Goal: Information Seeking & Learning: Learn about a topic

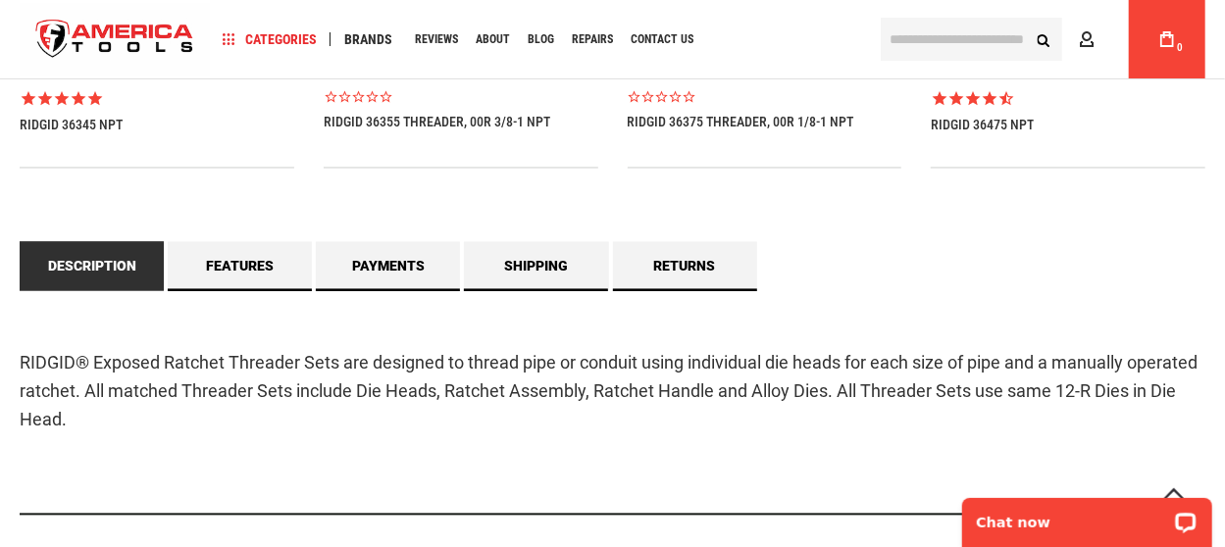
scroll to position [1766, 0]
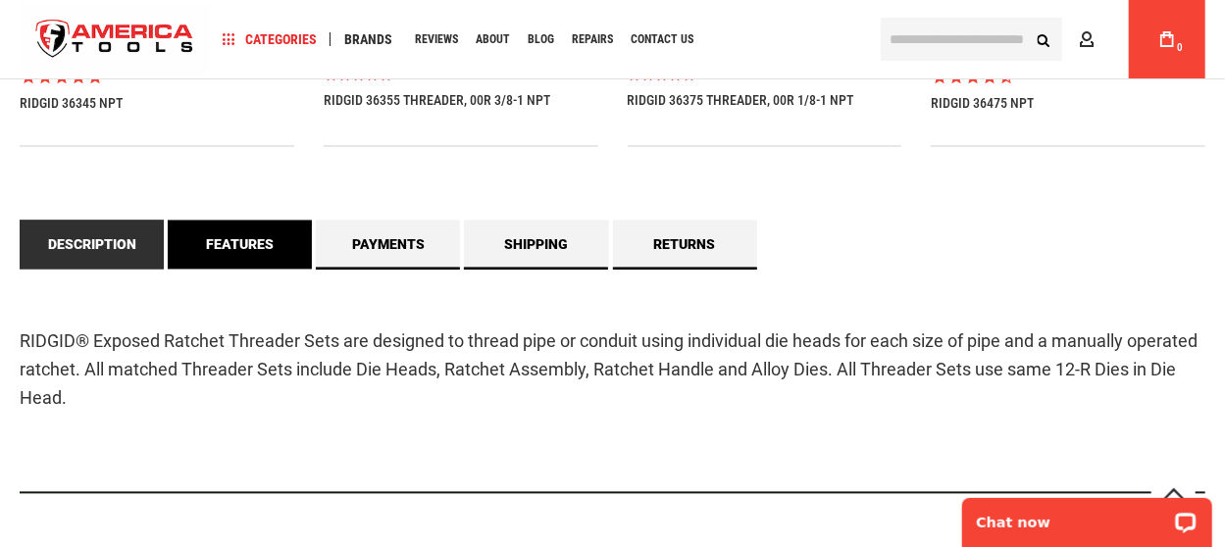
click at [246, 247] on link "Features" at bounding box center [240, 245] width 144 height 49
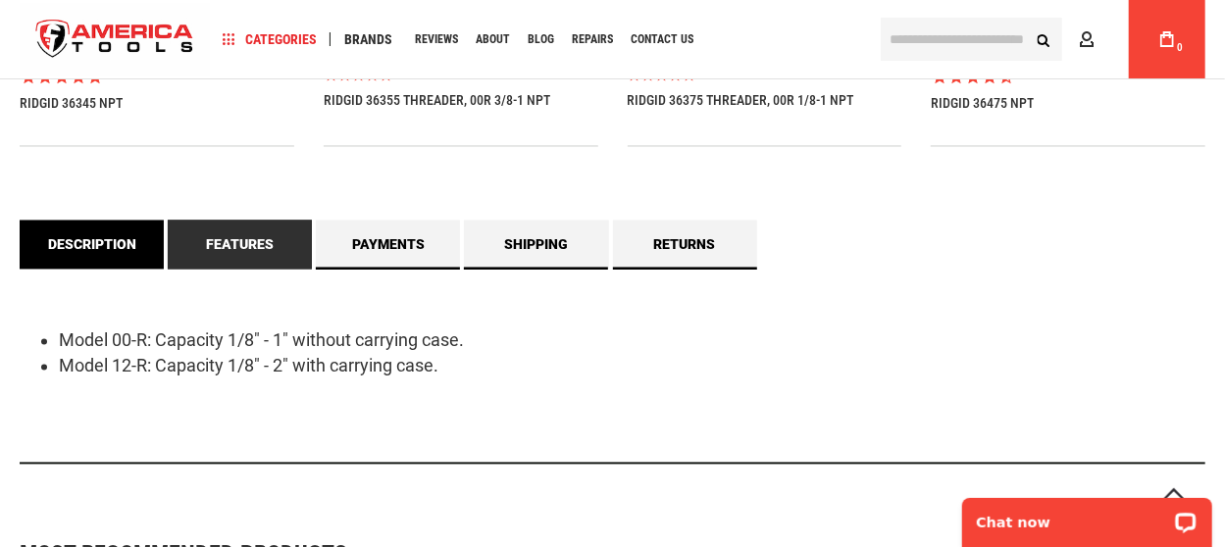
click at [120, 245] on link "Description" at bounding box center [92, 245] width 144 height 49
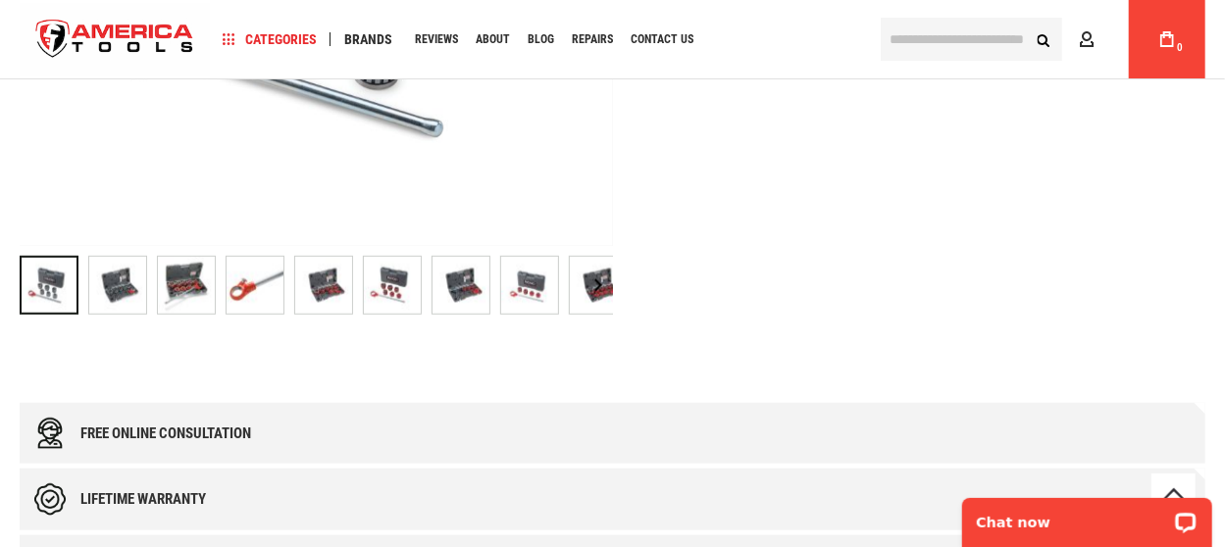
scroll to position [589, 0]
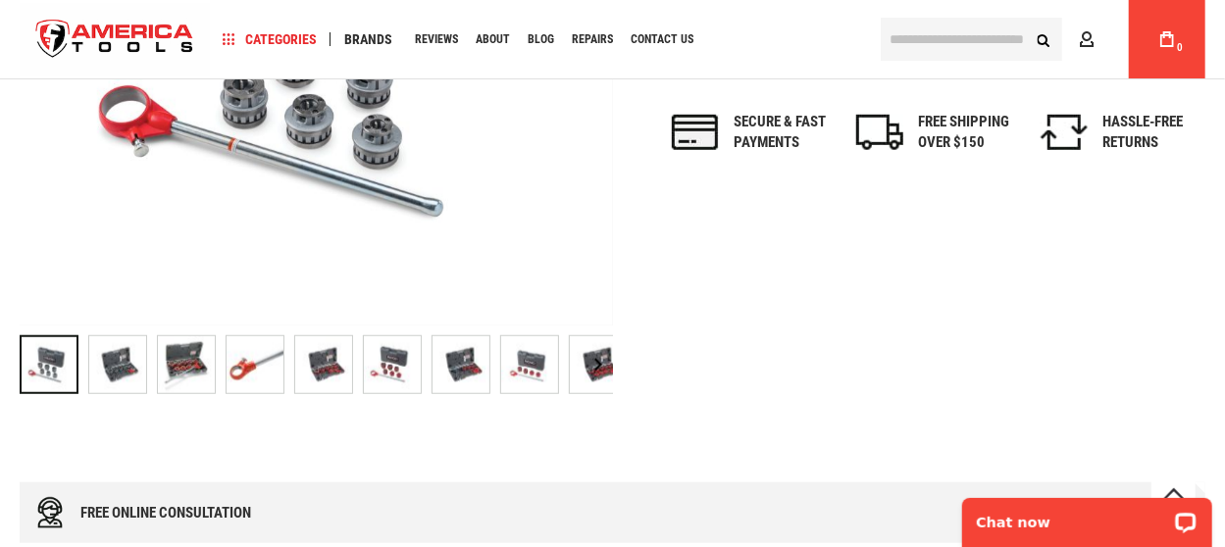
click at [113, 358] on img "RIDGID 55207 NPT" at bounding box center [117, 365] width 57 height 57
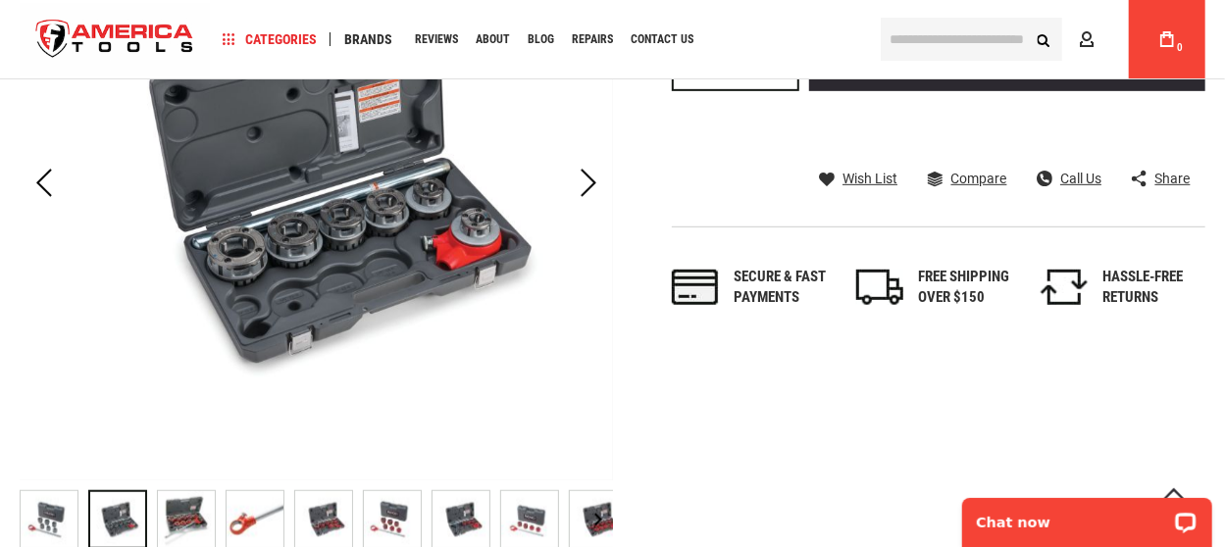
scroll to position [392, 0]
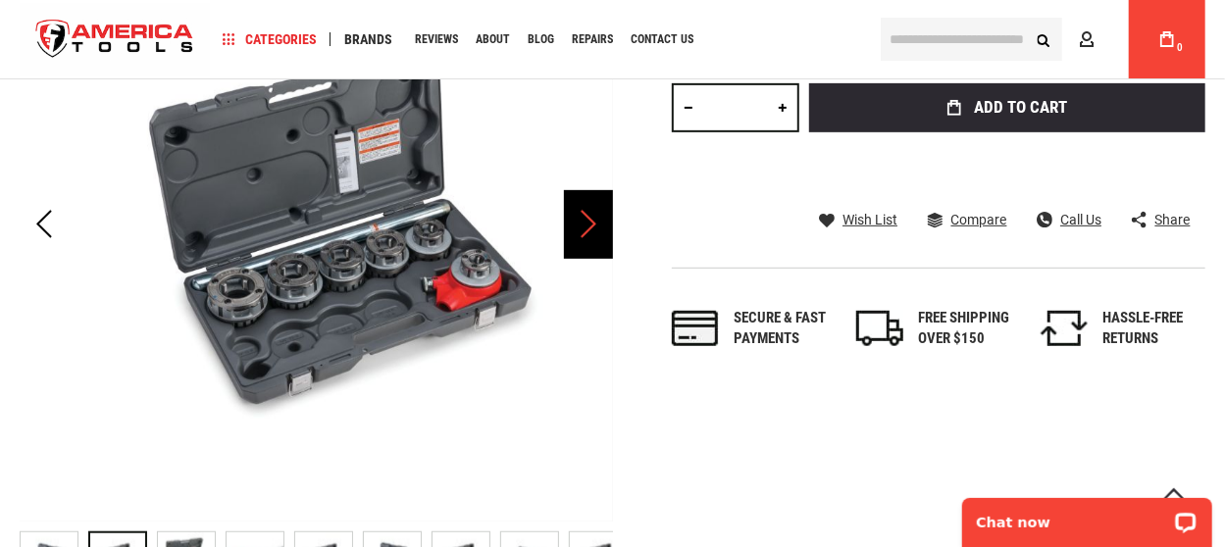
click at [590, 228] on div "Next" at bounding box center [588, 224] width 49 height 69
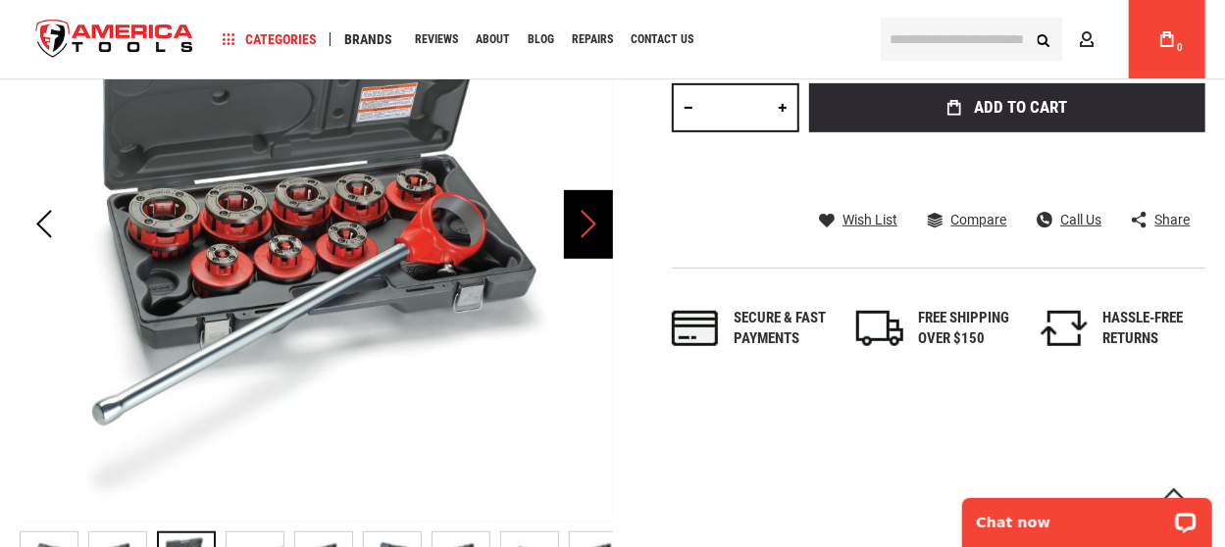
click at [590, 228] on div "Next" at bounding box center [588, 224] width 49 height 69
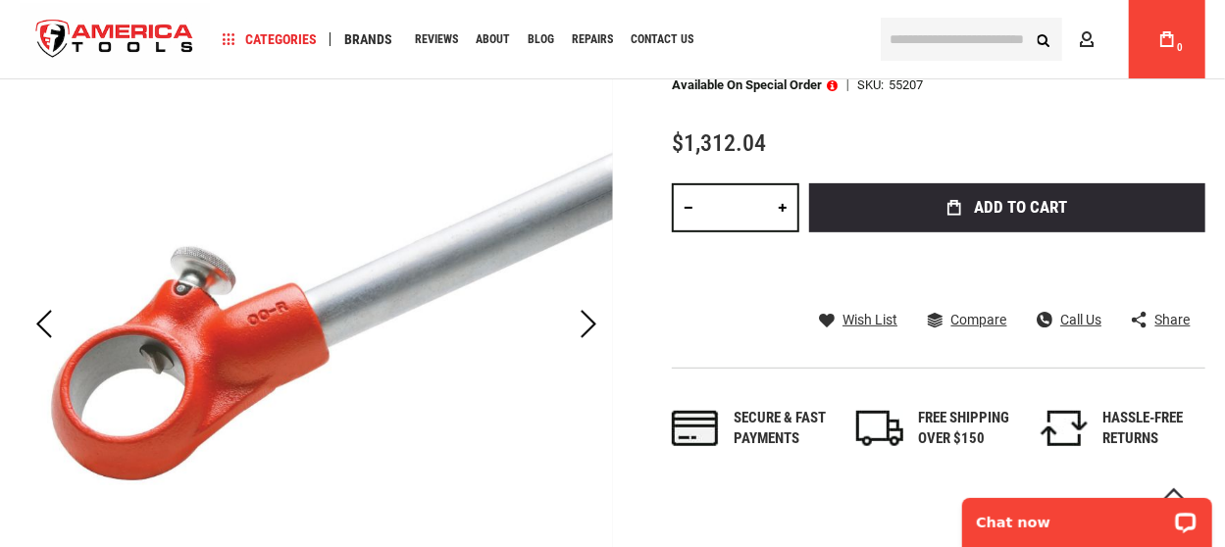
scroll to position [196, 0]
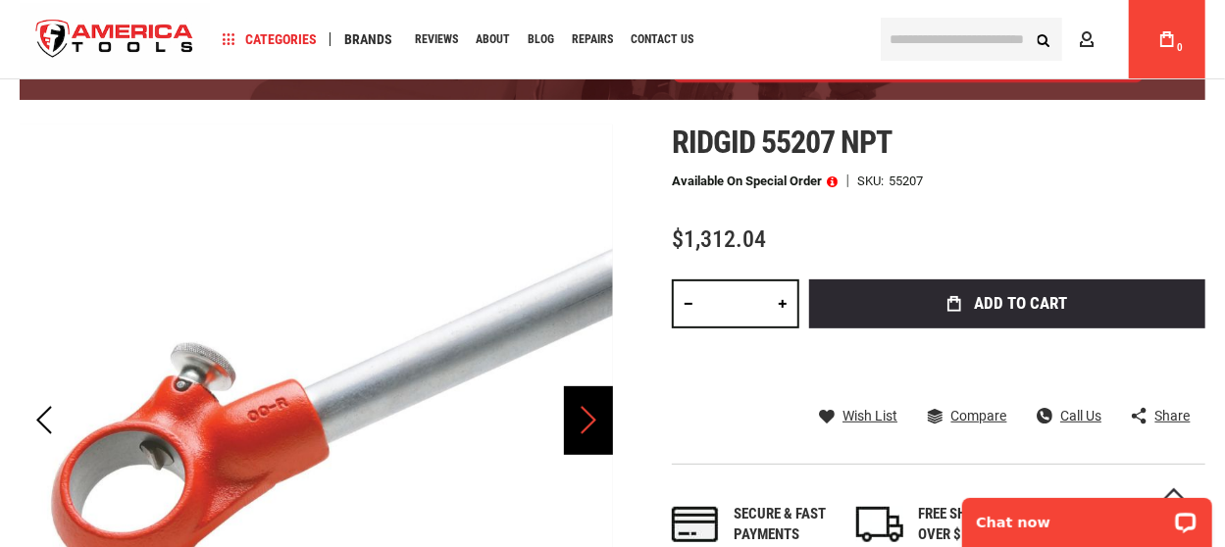
click at [589, 420] on div "Next" at bounding box center [588, 421] width 49 height 69
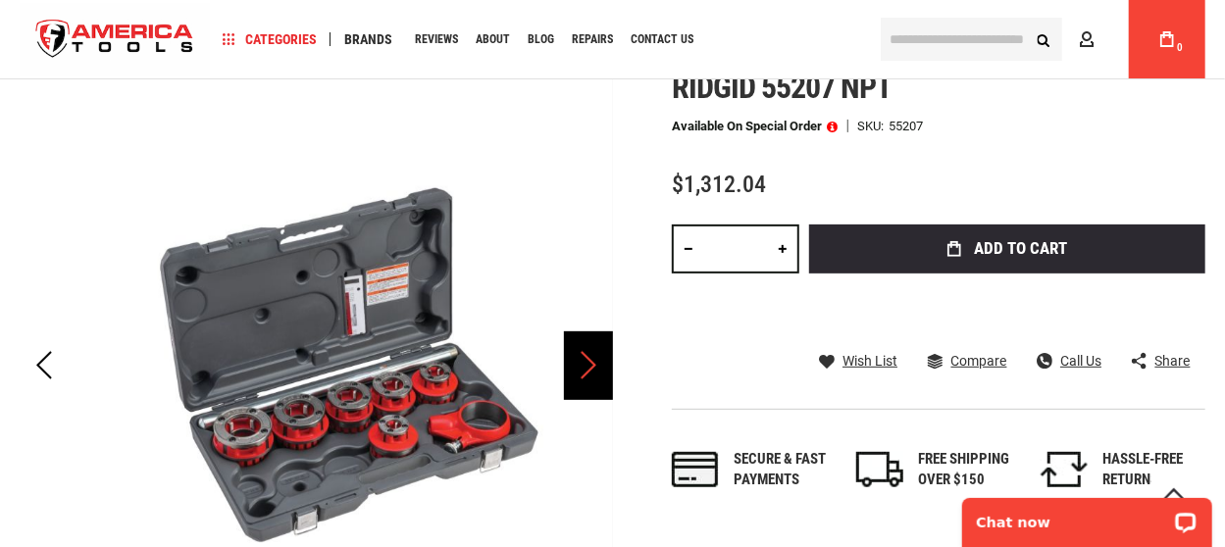
scroll to position [294, 0]
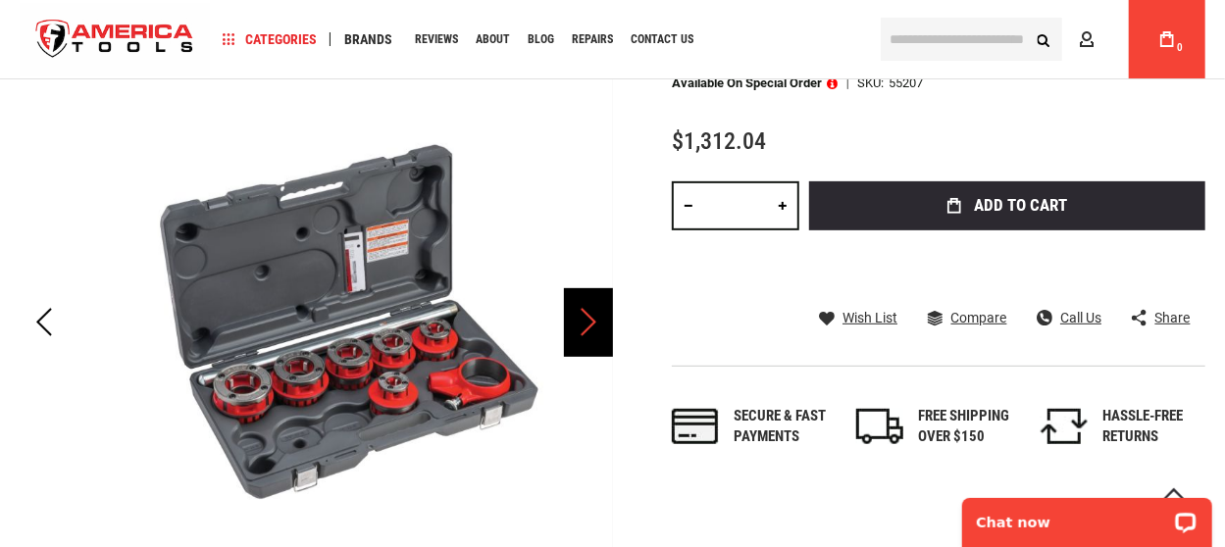
click at [584, 328] on div "Next" at bounding box center [588, 322] width 49 height 69
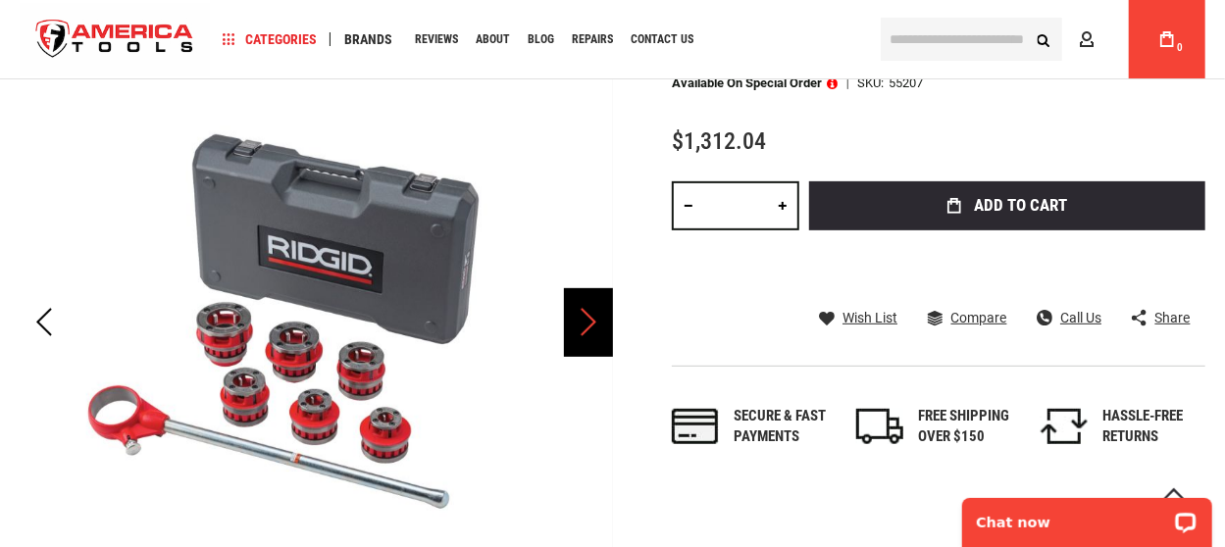
click at [584, 328] on div "Next" at bounding box center [588, 322] width 49 height 69
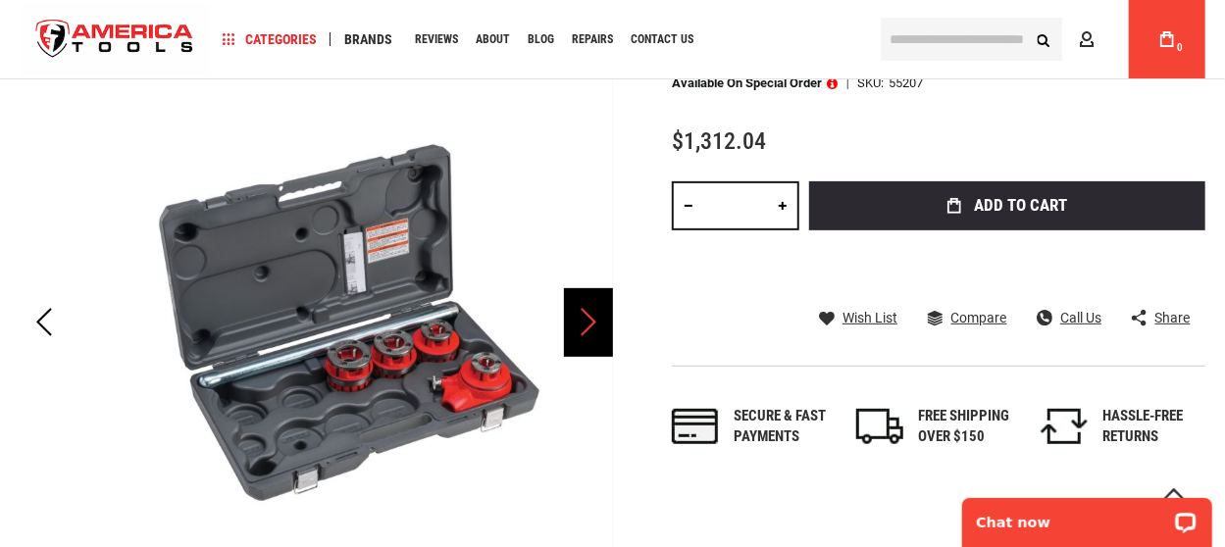
click at [584, 328] on div "Next" at bounding box center [588, 322] width 49 height 69
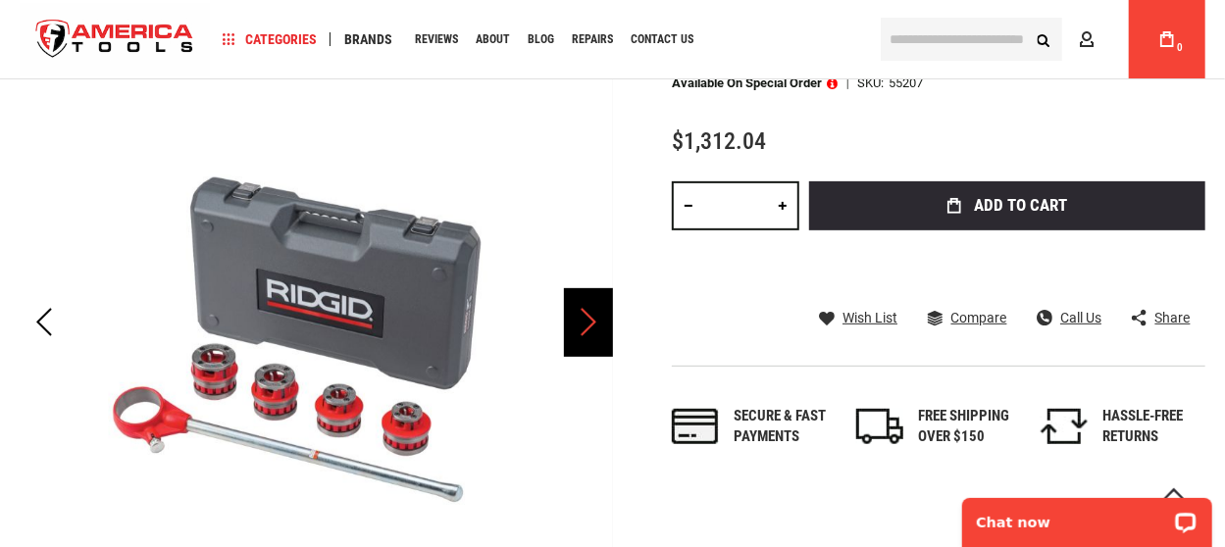
click at [584, 328] on div "Next" at bounding box center [588, 322] width 49 height 69
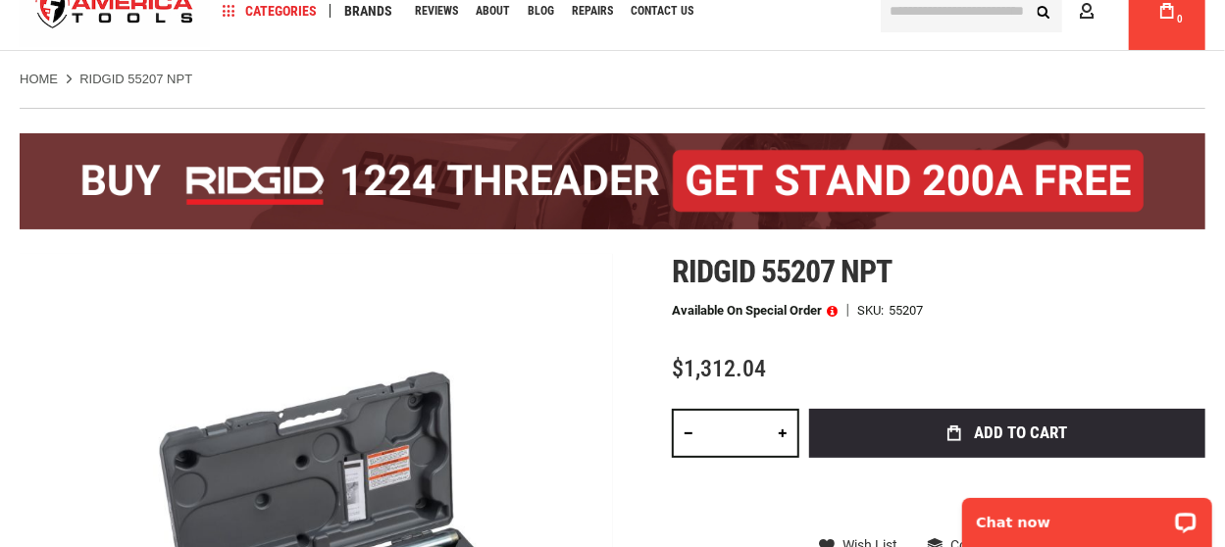
scroll to position [0, 0]
